Goal: Information Seeking & Learning: Understand process/instructions

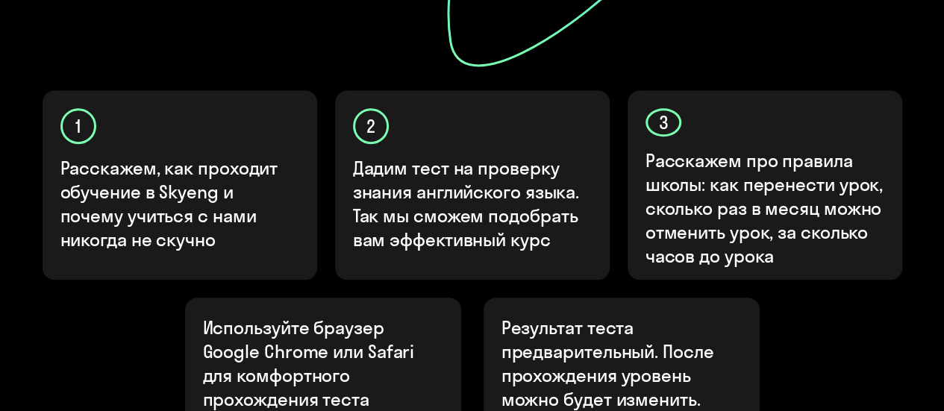
scroll to position [665, 0]
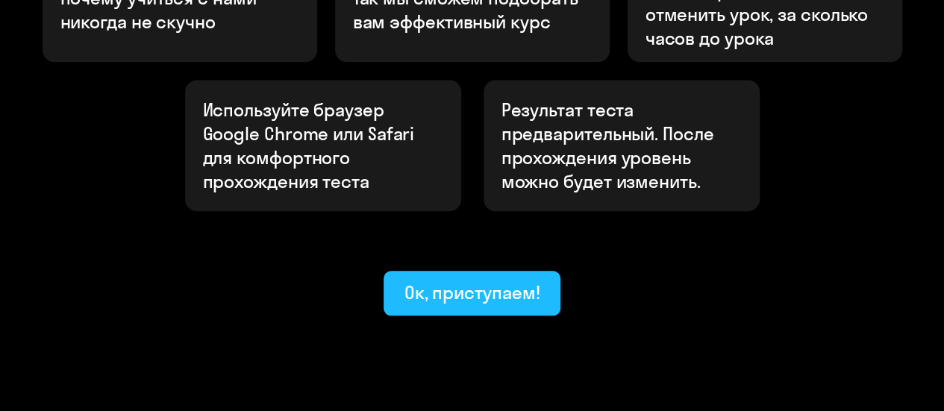
click at [457, 280] on div "Ок, приступаем!" at bounding box center [472, 292] width 136 height 24
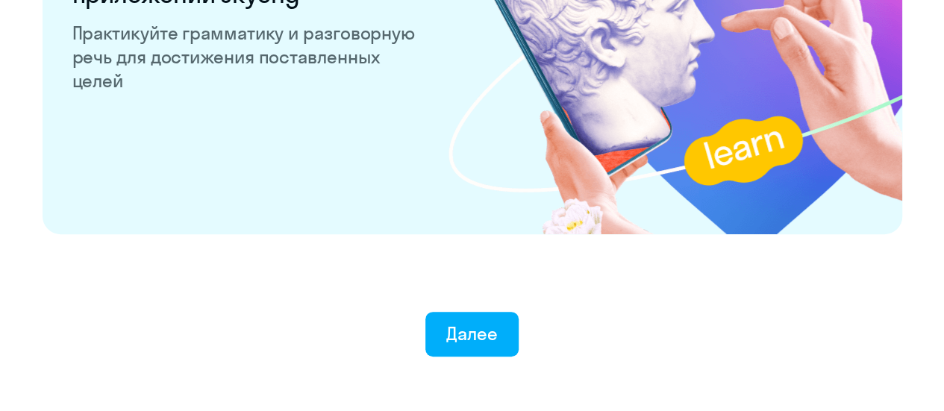
scroll to position [3046, 0]
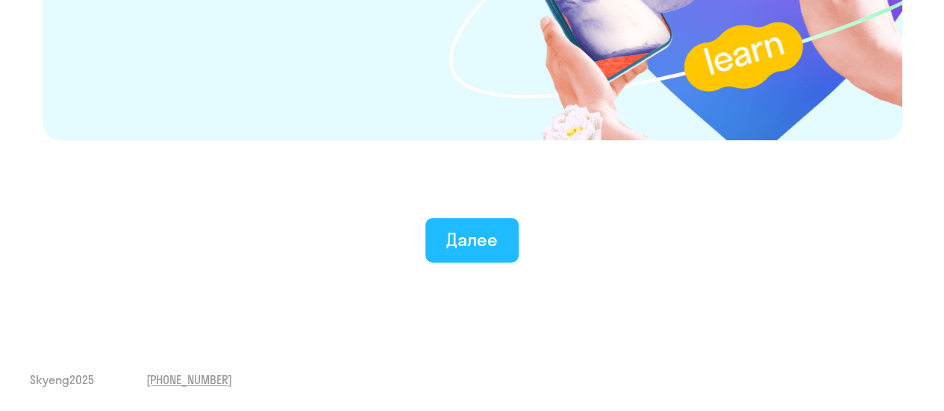
click at [441, 221] on button "Далее" at bounding box center [471, 240] width 93 height 45
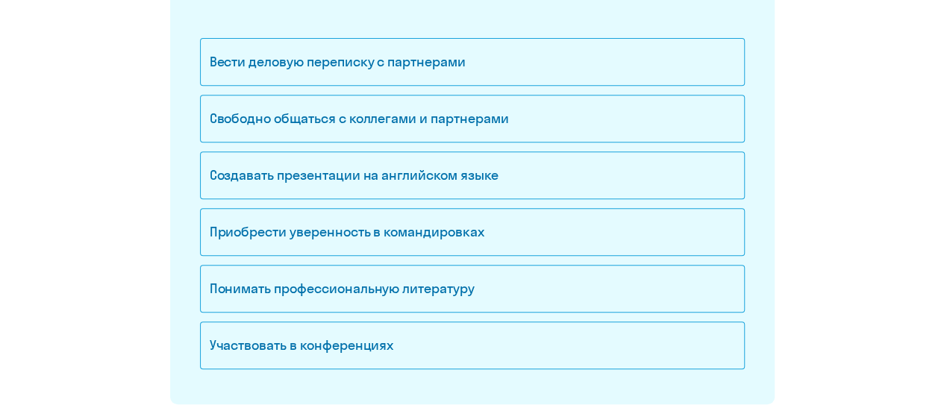
scroll to position [298, 0]
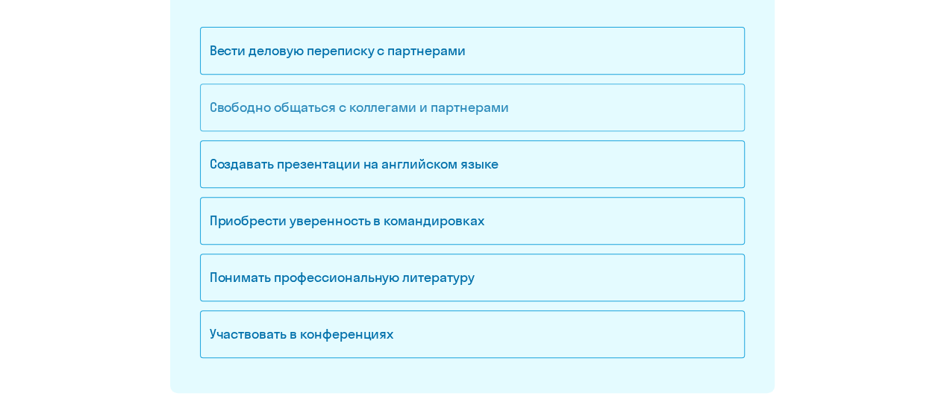
click at [407, 115] on div "Свободно общаться с коллегами и партнерами" at bounding box center [472, 108] width 545 height 48
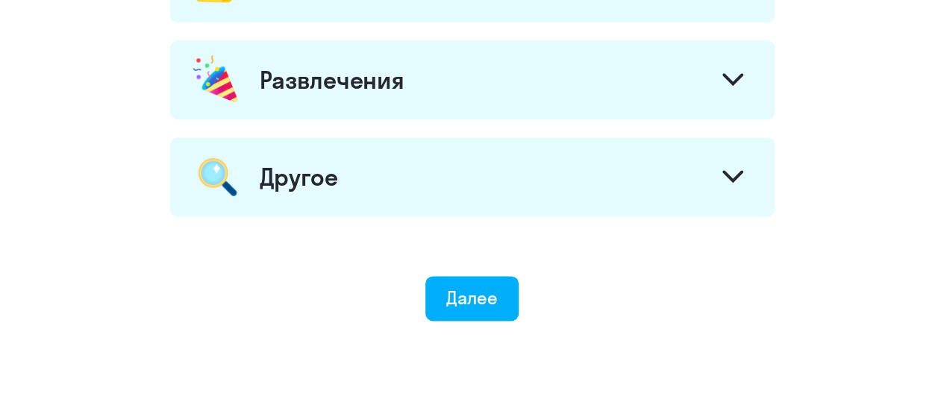
scroll to position [1009, 0]
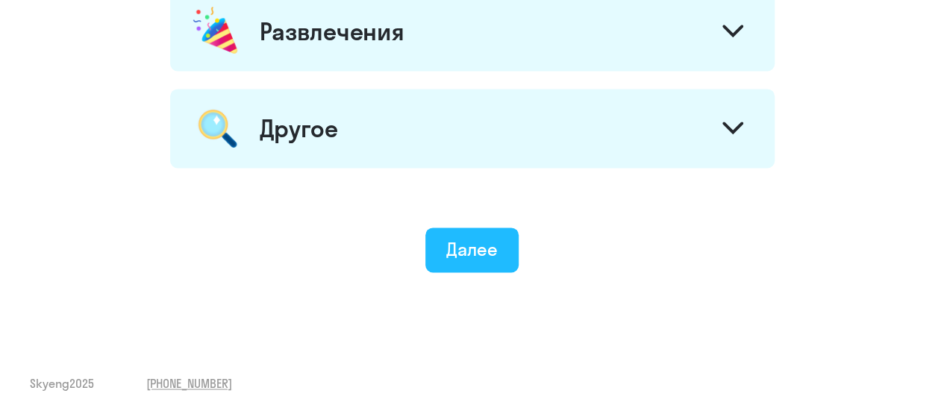
click at [478, 252] on div "Далее" at bounding box center [471, 249] width 51 height 24
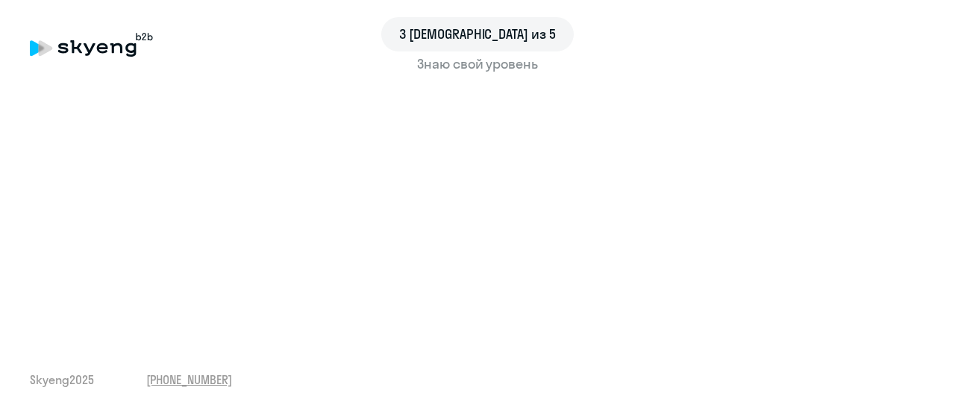
click at [458, 26] on span "3 [DEMOGRAPHIC_DATA] из 5" at bounding box center [477, 34] width 157 height 19
click at [443, 34] on div "3 [DEMOGRAPHIC_DATA] из 5" at bounding box center [477, 34] width 192 height 34
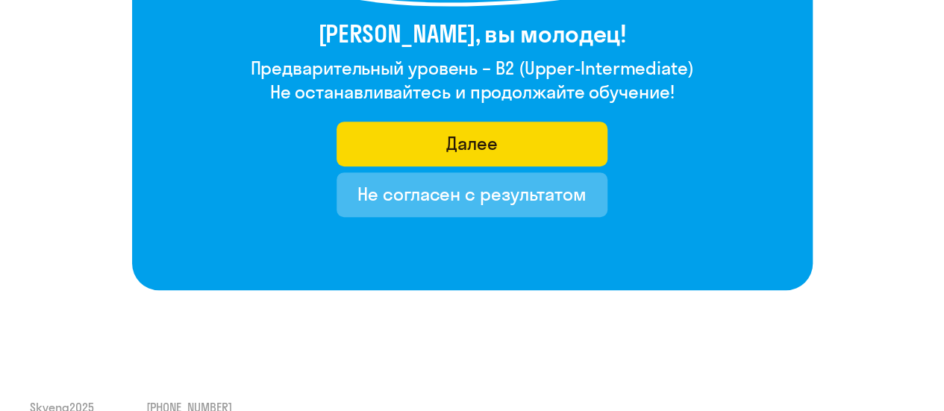
scroll to position [404, 0]
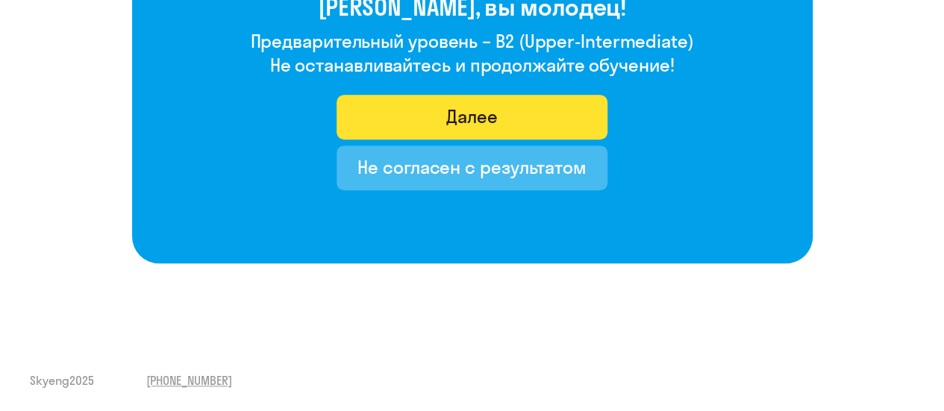
click at [405, 111] on button "Далее" at bounding box center [471, 117] width 271 height 45
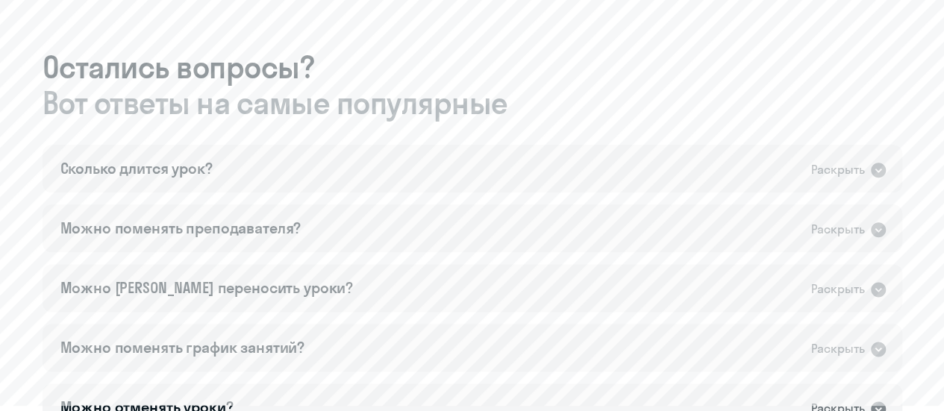
scroll to position [821, 0]
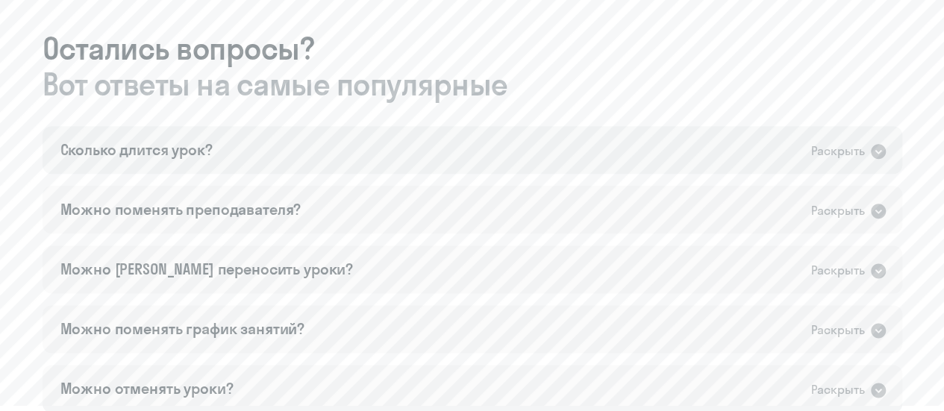
click at [275, 157] on div "Сколько длится урок? Раскрыть" at bounding box center [472, 150] width 859 height 48
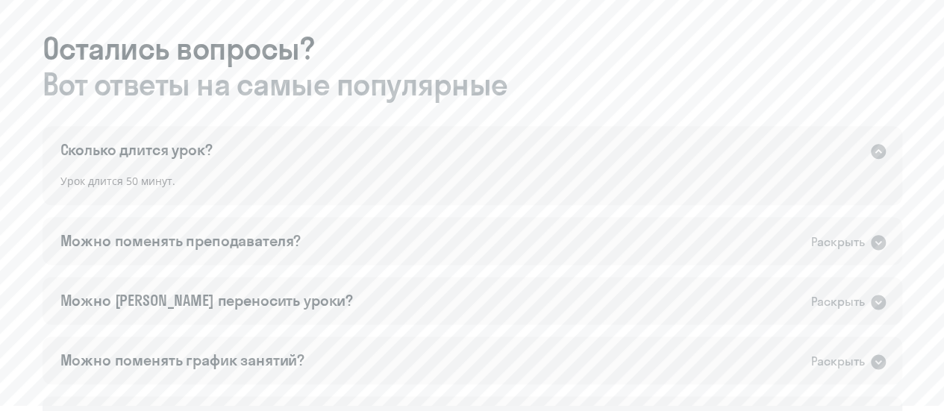
click at [275, 156] on div "Сколько длится урок? Раскрыть" at bounding box center [472, 150] width 859 height 48
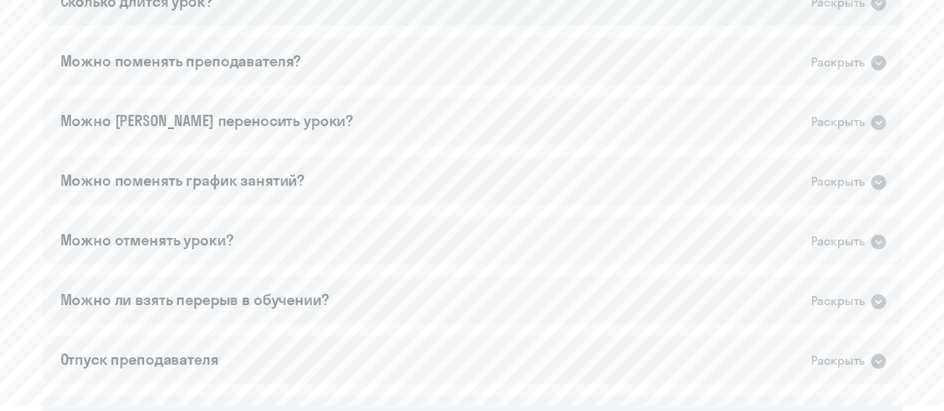
scroll to position [970, 0]
click at [304, 60] on div "Можно поменять преподавателя? Раскрыть" at bounding box center [472, 61] width 859 height 48
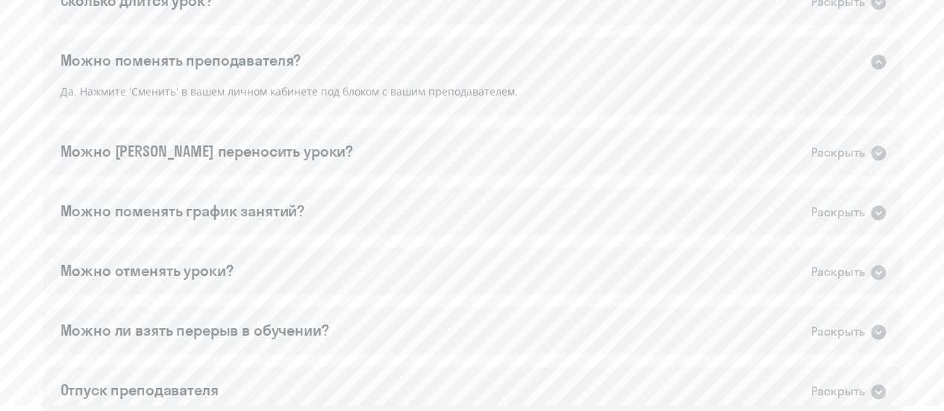
click at [304, 60] on div "Можно поменять преподавателя? Раскрыть" at bounding box center [472, 61] width 859 height 48
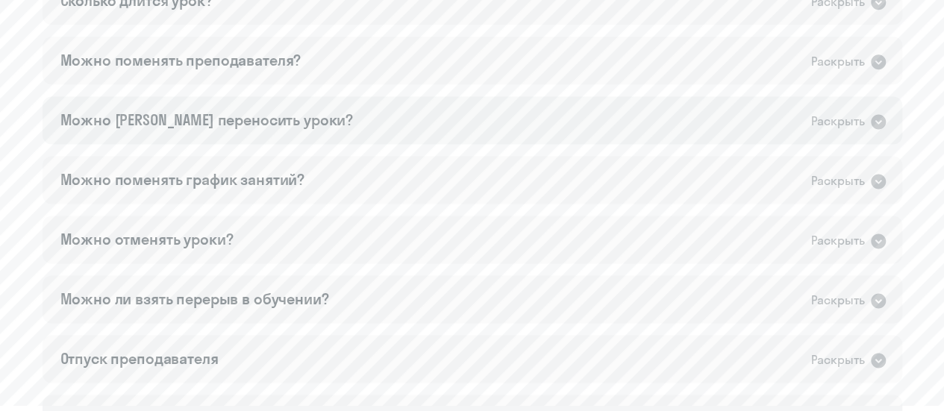
click at [302, 110] on div "Можно [PERSON_NAME] переносить уроки? Раскрыть" at bounding box center [472, 120] width 859 height 48
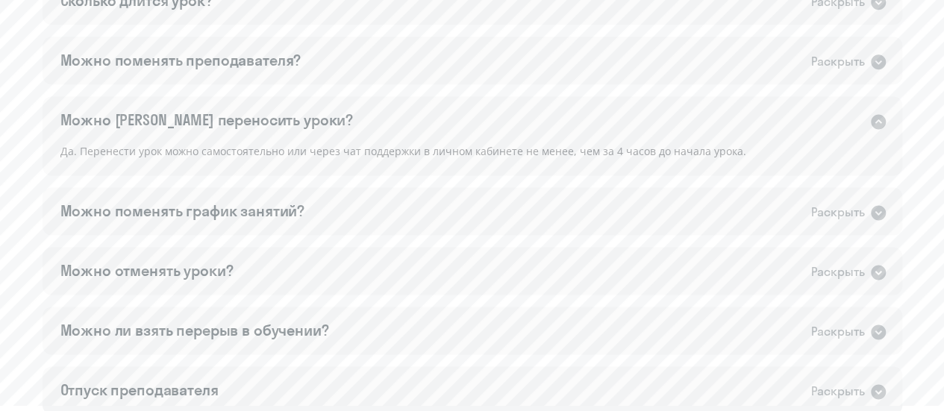
click at [302, 110] on div "Можно [PERSON_NAME] переносить уроки? Раскрыть" at bounding box center [472, 120] width 859 height 48
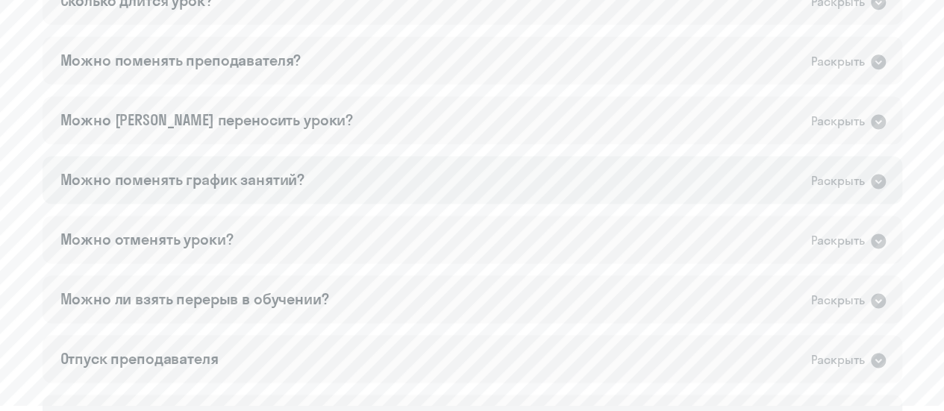
click at [313, 169] on div "Можно поменять график занятий? Раскрыть" at bounding box center [472, 180] width 859 height 48
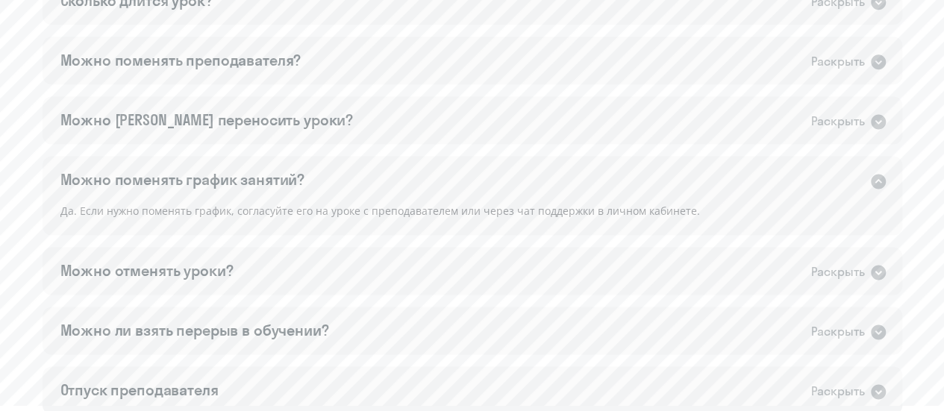
click at [307, 171] on div "Можно поменять график занятий? Раскрыть" at bounding box center [472, 180] width 859 height 48
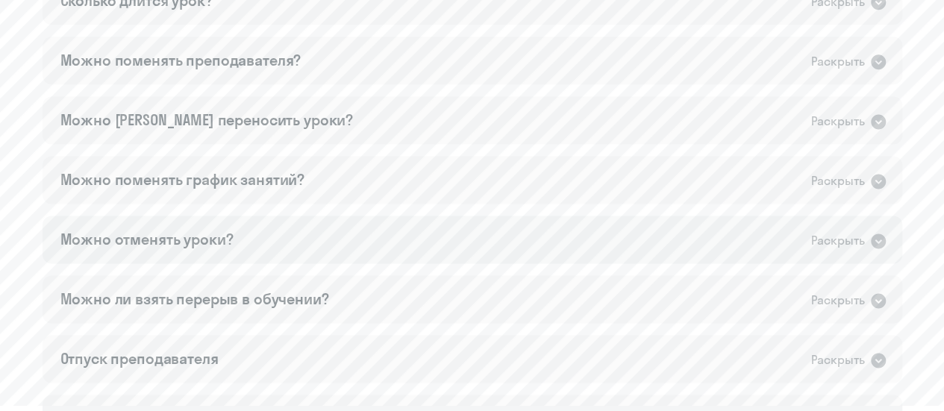
click at [297, 223] on div "Можно отменять уроки? Раскрыть" at bounding box center [472, 240] width 859 height 48
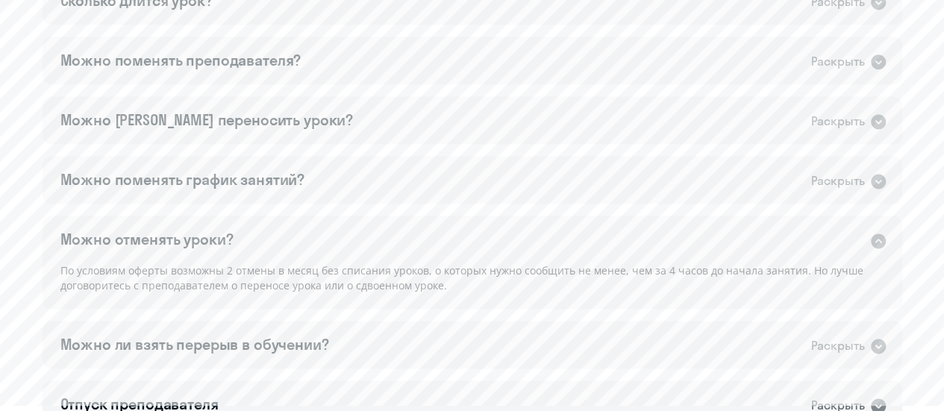
click at [297, 223] on div "Можно отменять уроки? Раскрыть" at bounding box center [472, 240] width 859 height 48
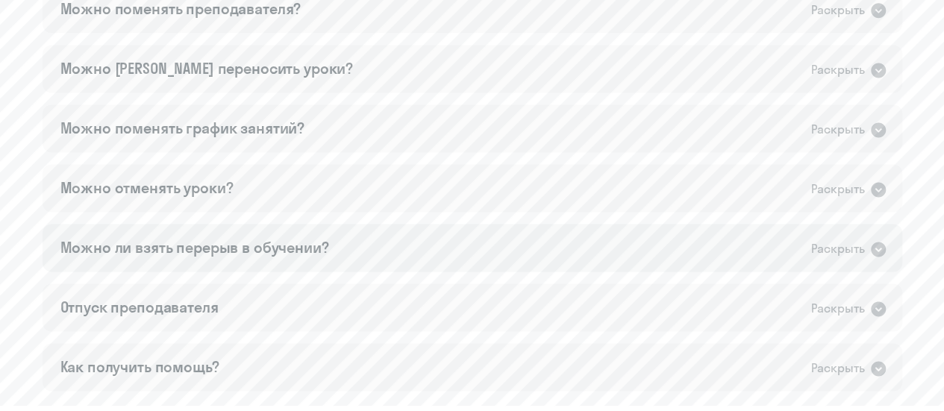
scroll to position [1044, 0]
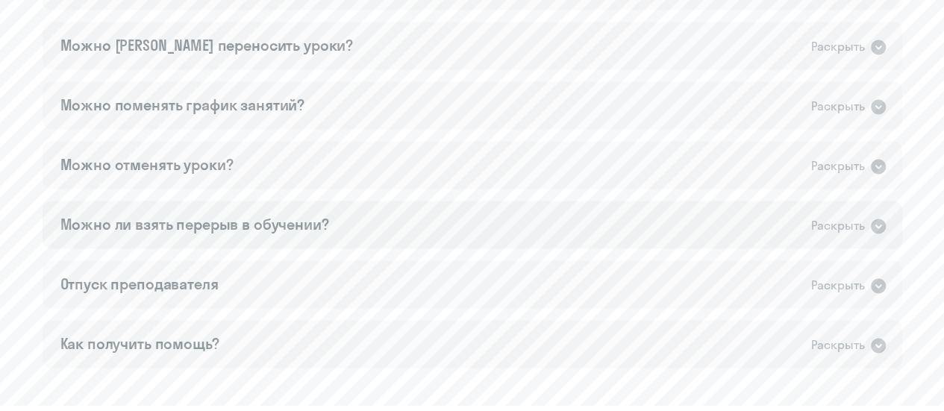
click at [301, 220] on div "Можно ли взять перерыв в обучении?" at bounding box center [194, 224] width 269 height 21
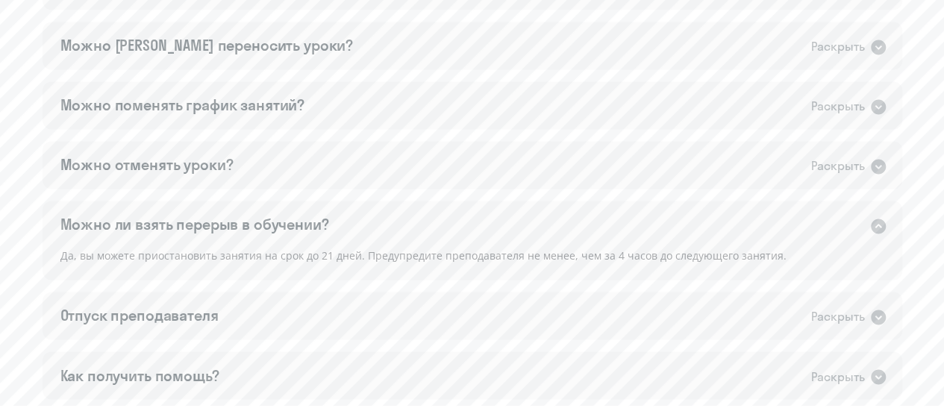
click at [301, 220] on div "Можно ли взять перерыв в обучении?" at bounding box center [194, 224] width 269 height 21
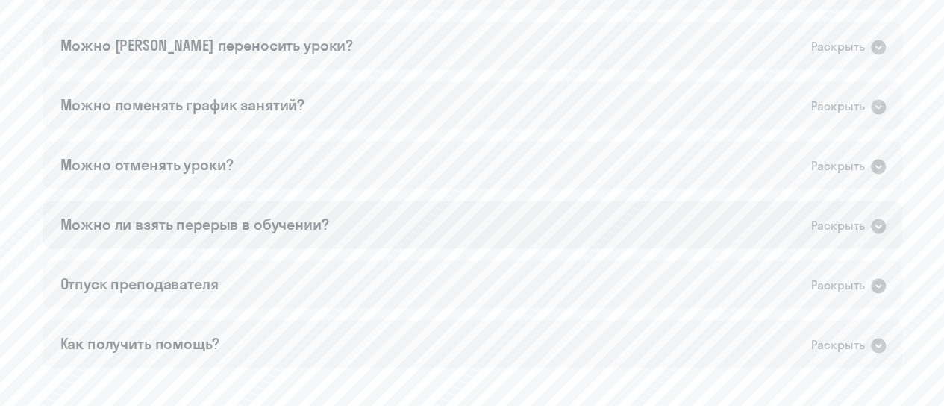
scroll to position [1119, 0]
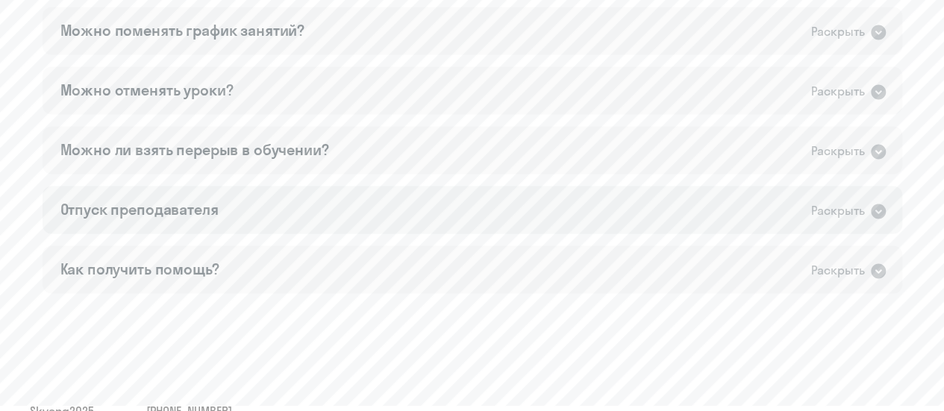
click at [304, 207] on div "Отпуск преподавателя Раскрыть" at bounding box center [472, 210] width 859 height 48
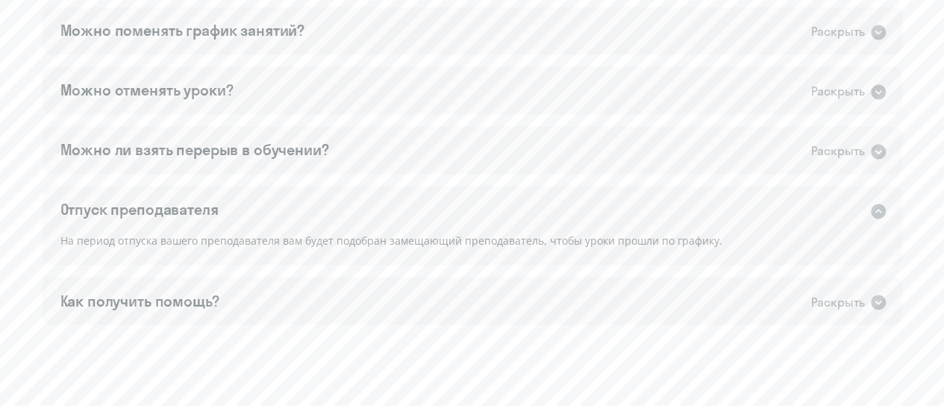
click at [304, 207] on div "Отпуск преподавателя Раскрыть" at bounding box center [472, 210] width 859 height 48
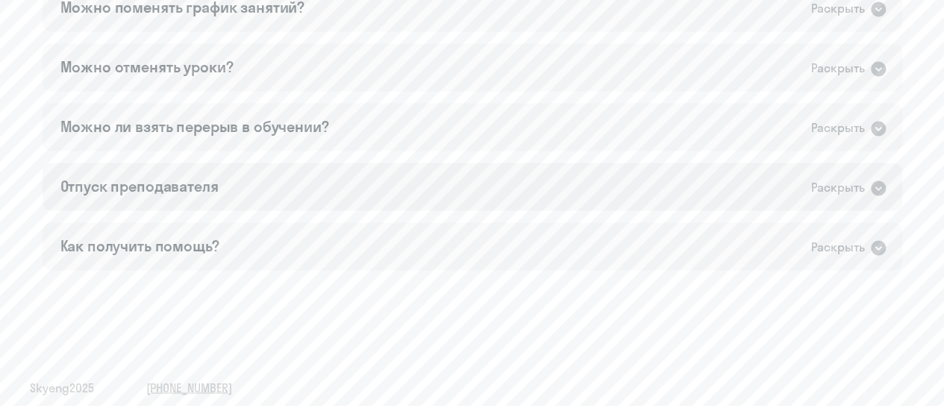
scroll to position [1149, 0]
